Goal: Task Accomplishment & Management: Manage account settings

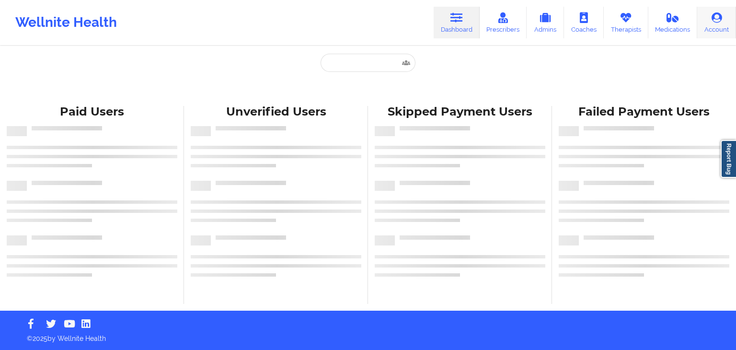
click at [718, 22] on icon at bounding box center [717, 17] width 12 height 11
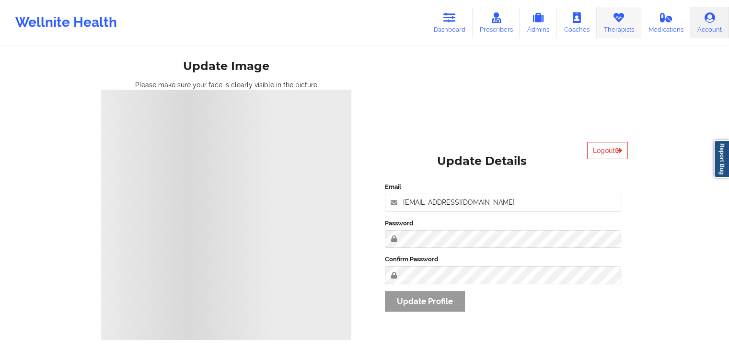
click at [619, 30] on link "Therapists" at bounding box center [618, 23] width 45 height 32
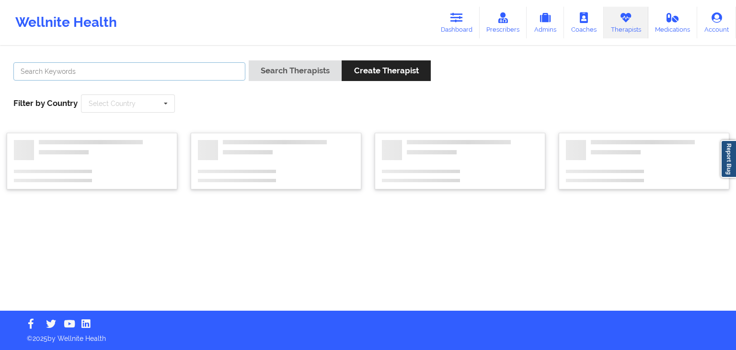
click at [144, 70] on input "text" at bounding box center [129, 71] width 232 height 18
click at [725, 14] on link "Account" at bounding box center [716, 23] width 39 height 32
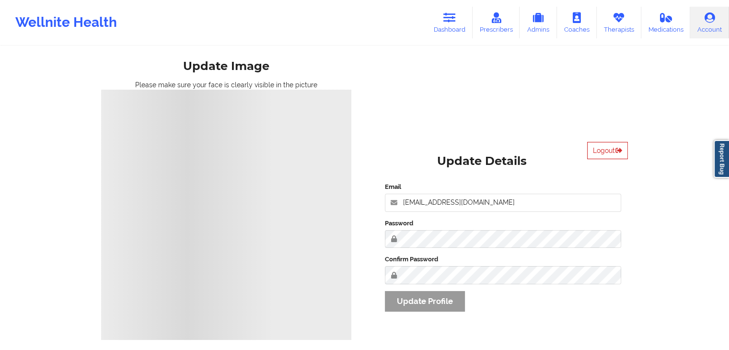
click at [612, 149] on button "Logout" at bounding box center [607, 150] width 41 height 17
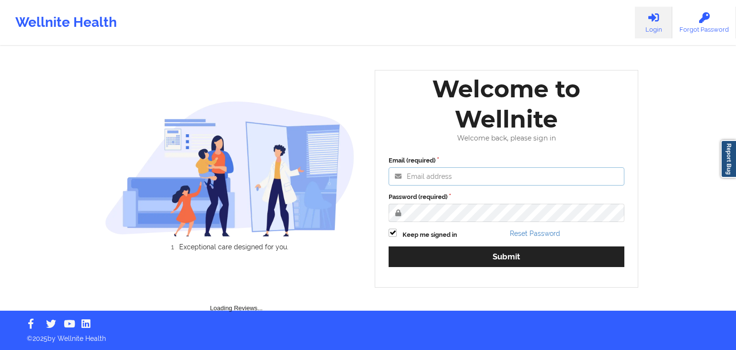
type input "[EMAIL_ADDRESS][DOMAIN_NAME]"
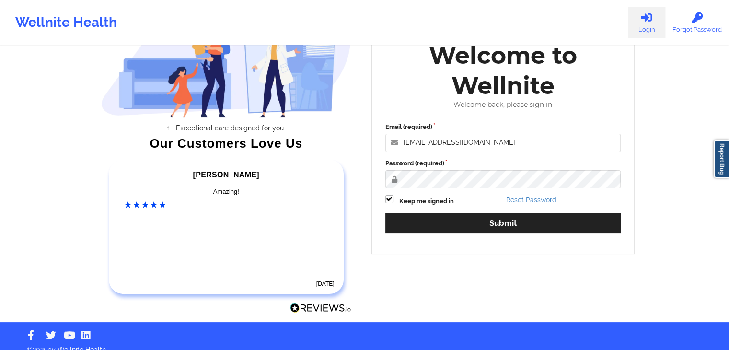
scroll to position [90, 0]
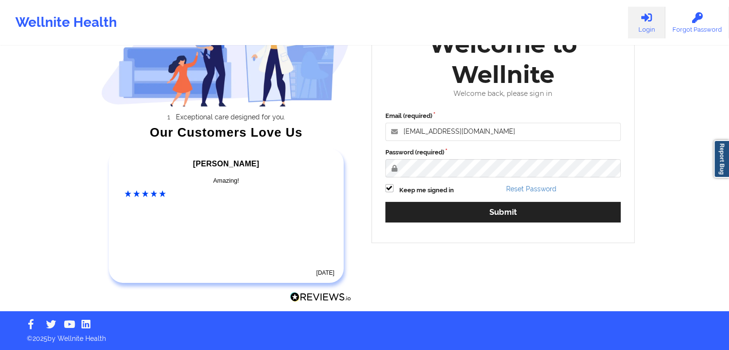
click at [77, 23] on div "Wellnite Health" at bounding box center [66, 22] width 132 height 38
